Goal: Task Accomplishment & Management: Complete application form

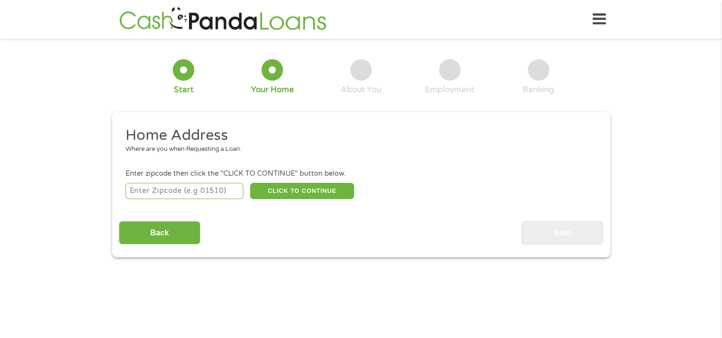
click at [168, 192] on input "number" at bounding box center [185, 191] width 118 height 16
type input "70810"
click at [313, 189] on button "CLICK TO CONTINUE" at bounding box center [302, 191] width 104 height 16
type input "70810"
type input "Baton Rouge"
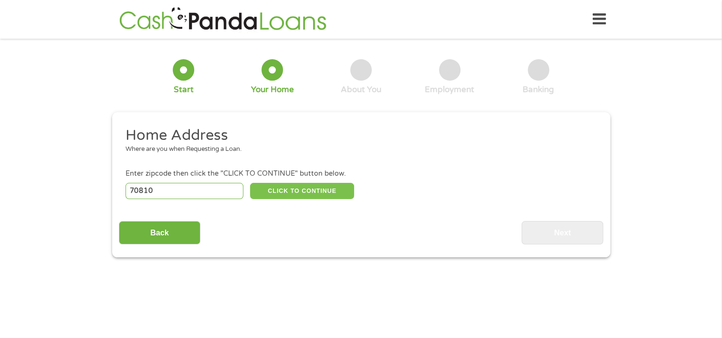
select select "[US_STATE]"
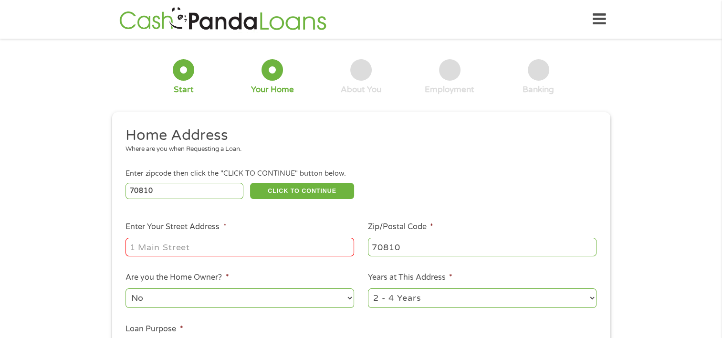
drag, startPoint x: 179, startPoint y: 257, endPoint x: 189, endPoint y: 252, distance: 10.9
click at [189, 252] on div at bounding box center [240, 247] width 229 height 22
click at [189, 252] on input "Enter Your Street Address *" at bounding box center [240, 247] width 229 height 18
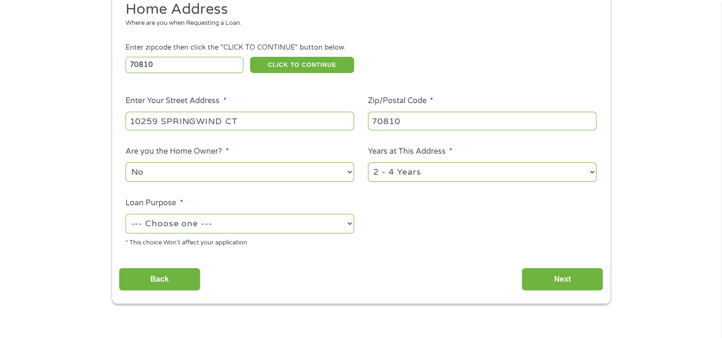
scroll to position [127, 0]
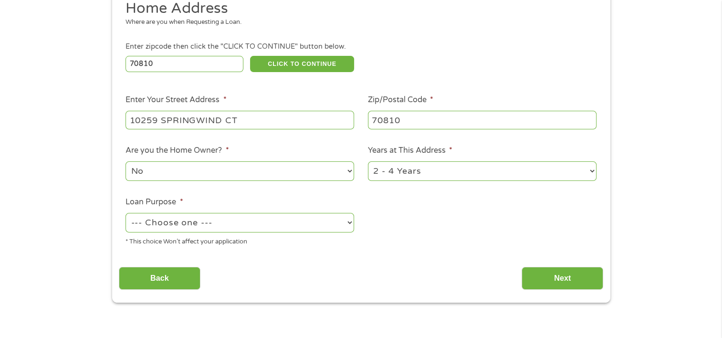
type input "10259 SPRINGWIND CT"
click at [260, 223] on select "--- Choose one --- Pay Bills Debt Consolidation Home Improvement Major Purchase…" at bounding box center [240, 223] width 229 height 20
select select "homeimprovement"
click at [126, 214] on select "--- Choose one --- Pay Bills Debt Consolidation Home Improvement Major Purchase…" at bounding box center [240, 223] width 229 height 20
click at [570, 278] on input "Next" at bounding box center [563, 278] width 82 height 23
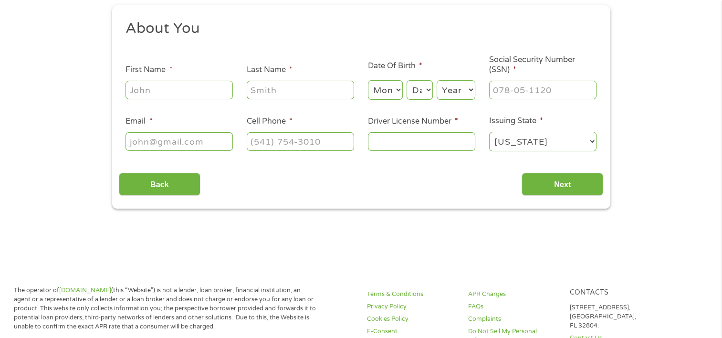
scroll to position [0, 0]
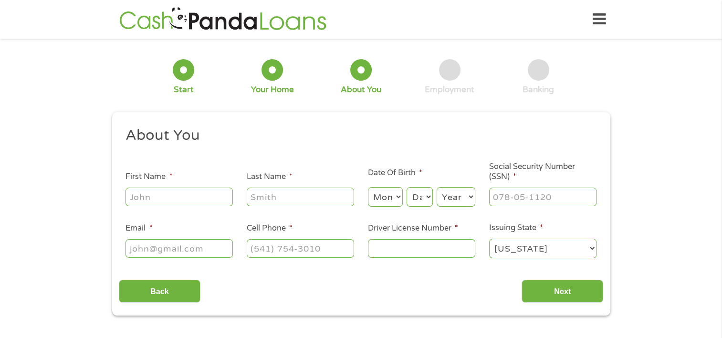
click at [203, 198] on input "First Name *" at bounding box center [179, 197] width 107 height 18
type input "[PERSON_NAME]"
select select "10"
select select "2"
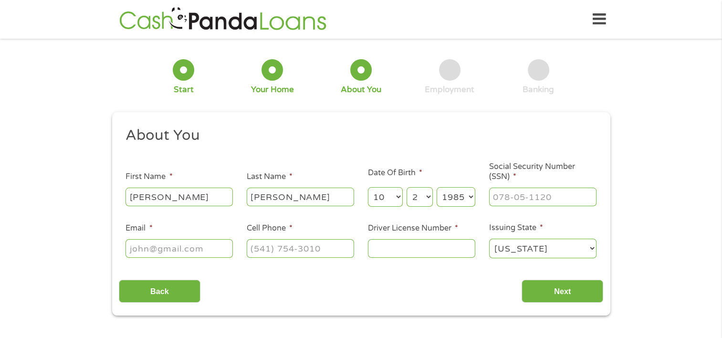
click at [462, 192] on select "Year [DATE] 2006 2005 2004 2003 2002 2001 2000 1999 1998 1997 1996 1995 1994 19…" at bounding box center [456, 197] width 39 height 20
select select "1984"
click at [561, 139] on h2 "About You" at bounding box center [358, 135] width 464 height 19
click at [514, 198] on input "___-__-____" at bounding box center [542, 197] width 107 height 18
type input "524-43-4811"
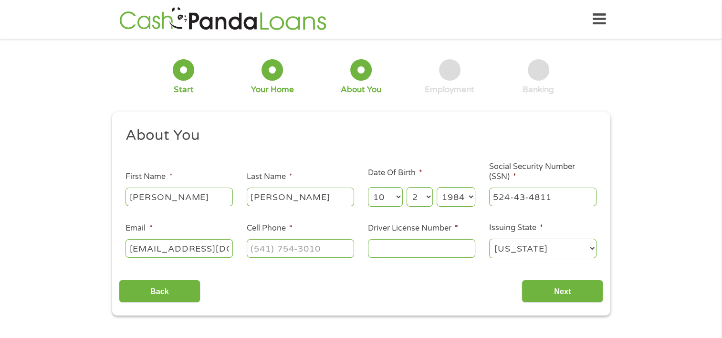
type input "[EMAIL_ADDRESS][DOMAIN_NAME]"
type input "(225) 384-679_"
type input "26968794"
click at [571, 289] on input "Next" at bounding box center [563, 291] width 82 height 23
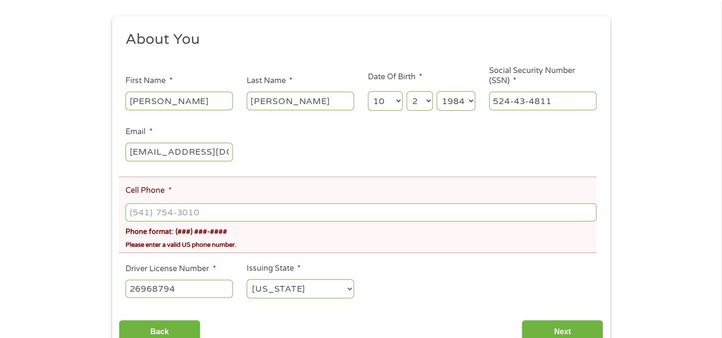
scroll to position [136, 0]
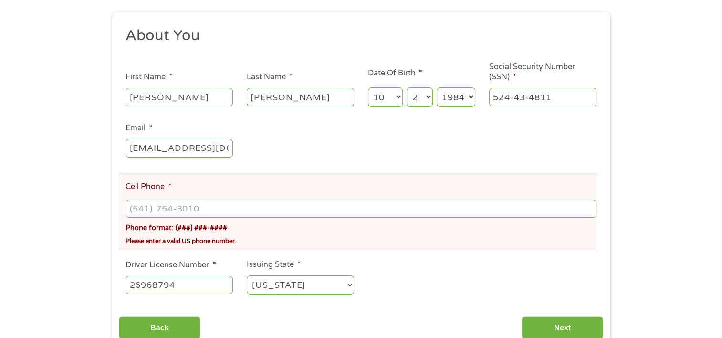
click at [149, 212] on input "Cell Phone *" at bounding box center [361, 208] width 471 height 18
type input "[PHONE_NUMBER]"
click at [547, 325] on input "Next" at bounding box center [563, 327] width 82 height 23
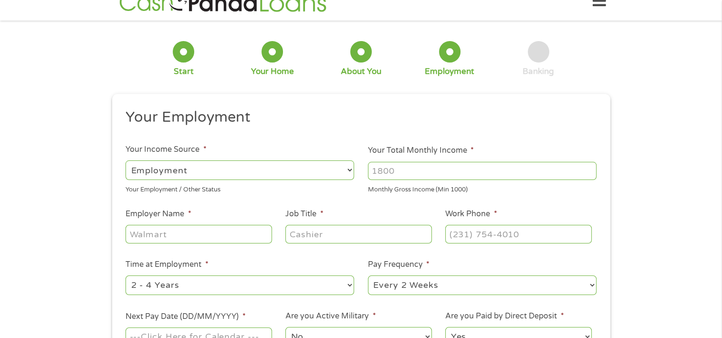
scroll to position [0, 0]
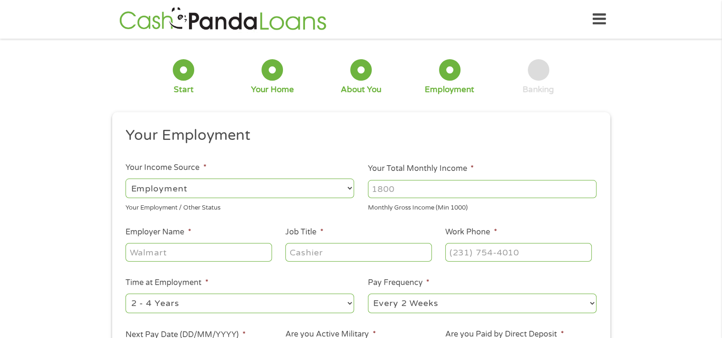
click at [152, 254] on input "Employer Name *" at bounding box center [199, 252] width 146 height 18
type input "v"
type input "t"
type input "[PERSON_NAME] MANAGE-ME PAYROLL"
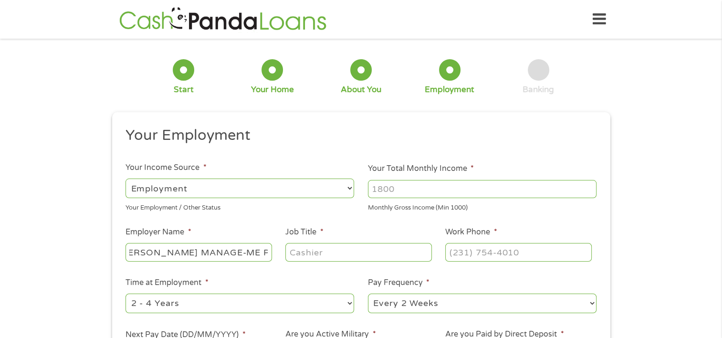
scroll to position [0, 0]
click at [298, 255] on input "Job Title *" at bounding box center [358, 252] width 146 height 18
type input "SALES ASSOCIATE"
type input "(888) ___-____"
type input "(888) 506-____"
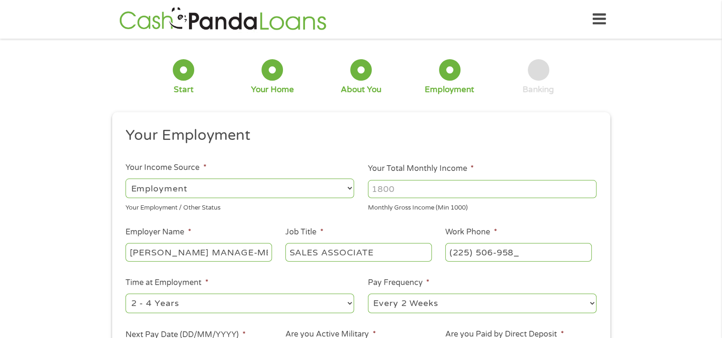
type input "[PHONE_NUMBER]"
click at [381, 137] on h2 "Your Employment" at bounding box center [358, 135] width 464 height 19
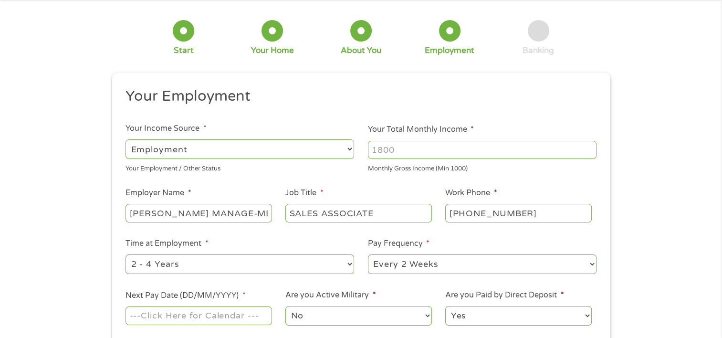
scroll to position [70, 0]
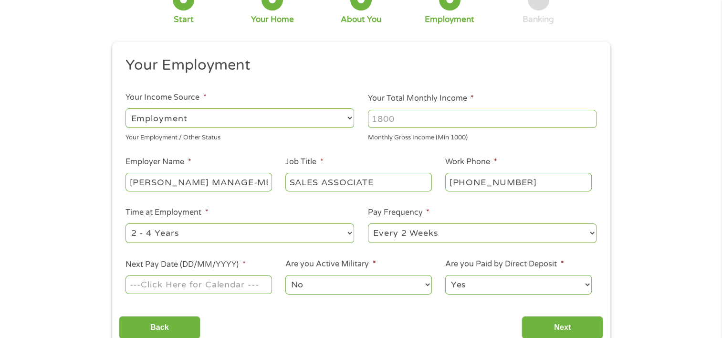
click at [377, 116] on input "Your Total Monthly Income *" at bounding box center [482, 119] width 229 height 18
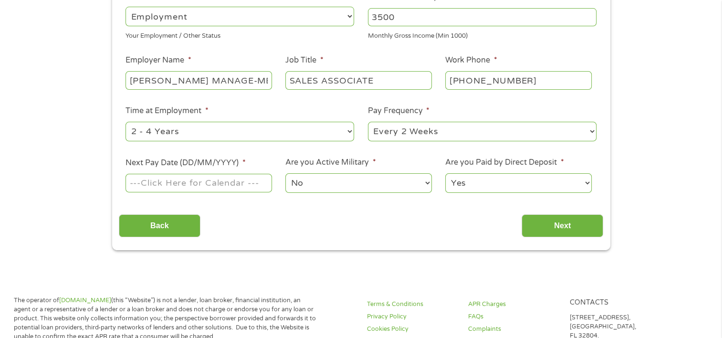
scroll to position [178, 0]
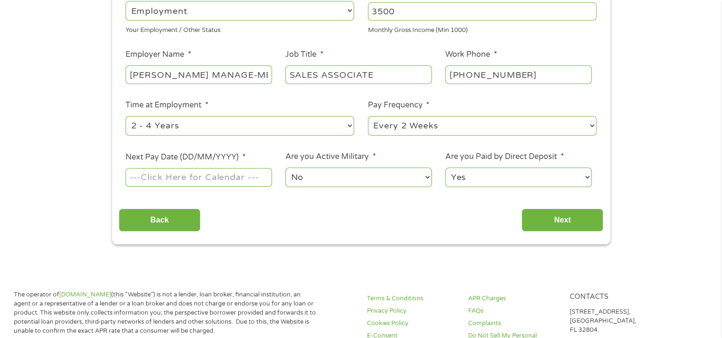
type input "3500"
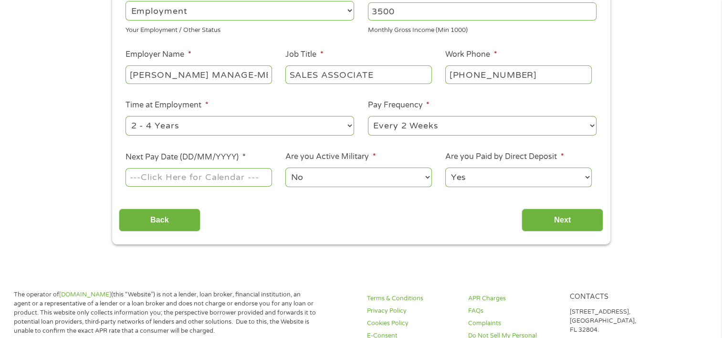
click at [151, 178] on input "Next Pay Date (DD/MM/YYYY) *" at bounding box center [199, 177] width 146 height 18
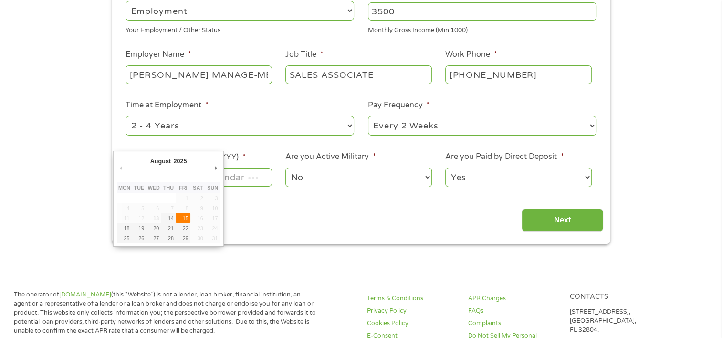
type input "[DATE]"
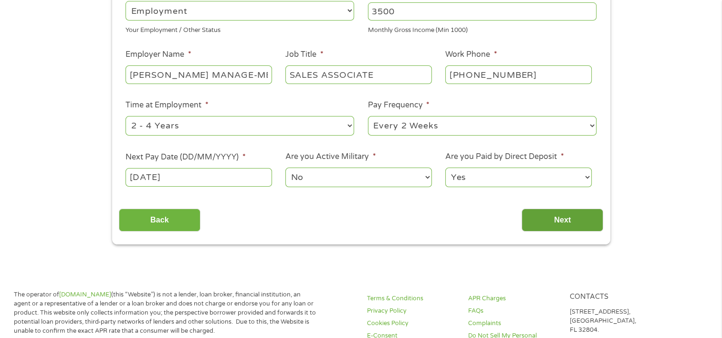
click at [571, 220] on input "Next" at bounding box center [563, 220] width 82 height 23
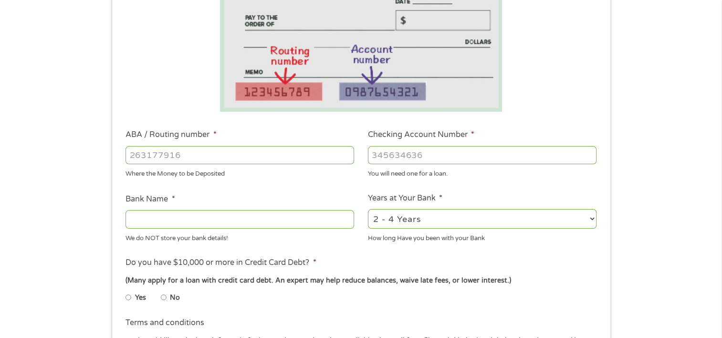
click at [134, 156] on input "ABA / Routing number *" at bounding box center [240, 155] width 229 height 18
type input "265473485"
type input "PELICAN STATE C U"
type input "265473485"
click at [381, 151] on input "Checking Account Number *" at bounding box center [482, 155] width 229 height 18
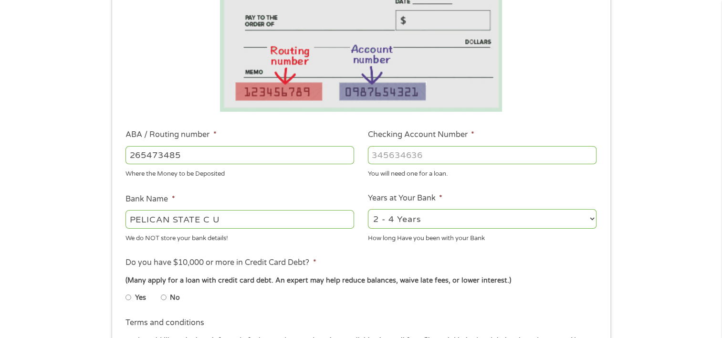
type input "7"
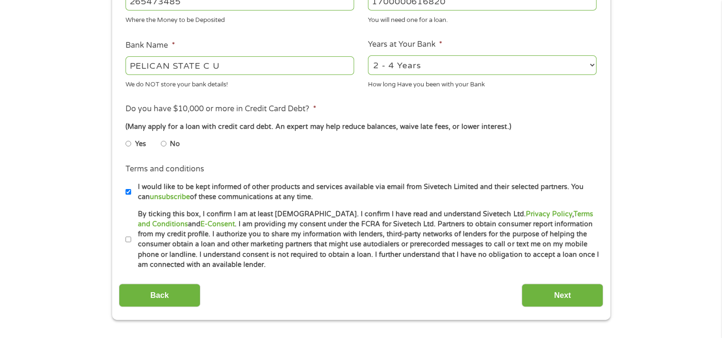
scroll to position [332, 0]
type input "1700000616820"
click at [151, 150] on li "Yes" at bounding box center [143, 143] width 35 height 19
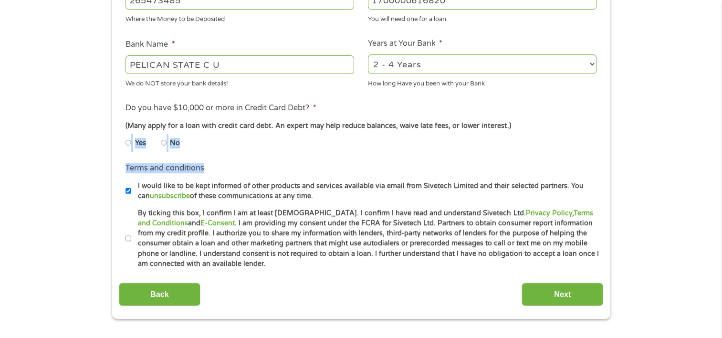
drag, startPoint x: 151, startPoint y: 150, endPoint x: 172, endPoint y: 157, distance: 21.6
click at [172, 157] on ul "Bank Information Where do you want the funds deposited? ABA / Routing number * …" at bounding box center [361, 31] width 484 height 475
click at [292, 153] on ul "Yes No" at bounding box center [240, 145] width 228 height 22
drag, startPoint x: 257, startPoint y: 157, endPoint x: 166, endPoint y: 143, distance: 92.7
click at [166, 143] on ul "Bank Information Where do you want the funds deposited? ABA / Routing number * …" at bounding box center [361, 31] width 484 height 475
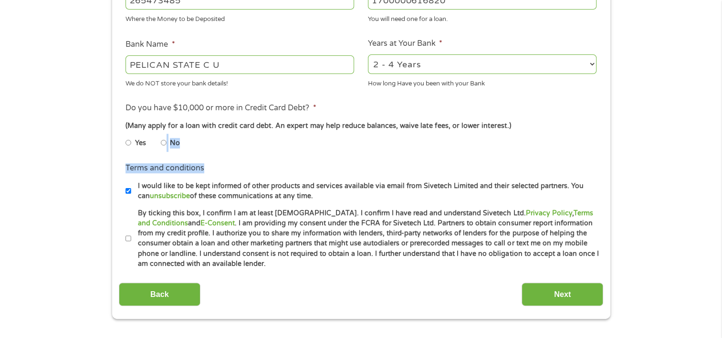
click at [166, 143] on input "No" at bounding box center [164, 142] width 6 height 15
radio input "true"
click at [212, 153] on ul "Yes No" at bounding box center [240, 145] width 228 height 22
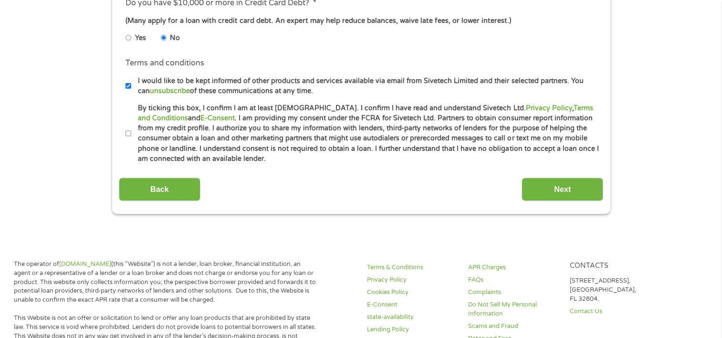
scroll to position [438, 0]
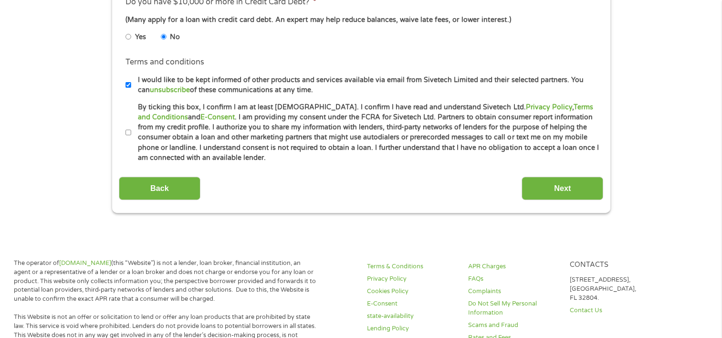
click at [127, 131] on input "By ticking this box, I confirm I am at least [DEMOGRAPHIC_DATA]. I confirm I ha…" at bounding box center [129, 132] width 6 height 15
checkbox input "true"
click at [129, 88] on input "I would like to be kept informed of other products and services available via e…" at bounding box center [129, 84] width 6 height 15
checkbox input "false"
click at [563, 195] on input "Next" at bounding box center [563, 188] width 82 height 23
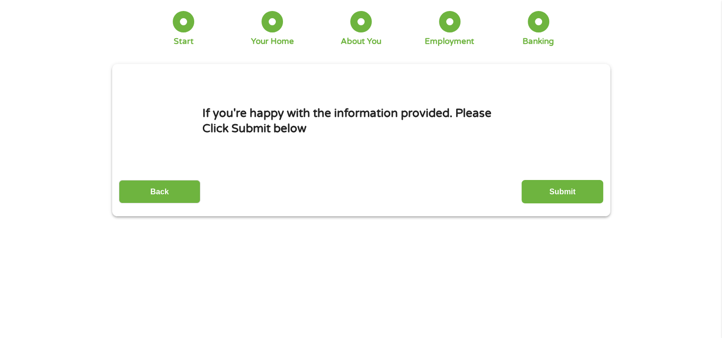
scroll to position [0, 0]
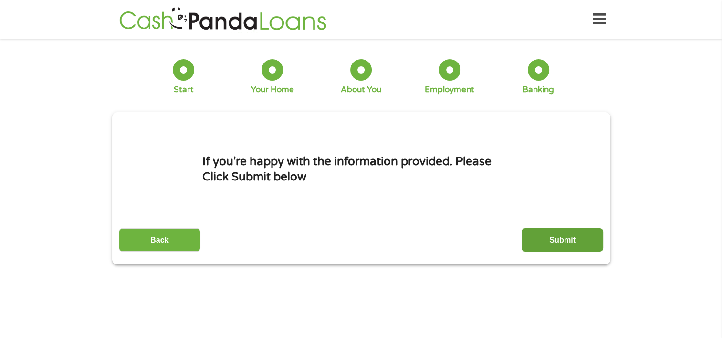
click at [558, 240] on input "Submit" at bounding box center [563, 239] width 82 height 23
